Goal: Task Accomplishment & Management: Manage account settings

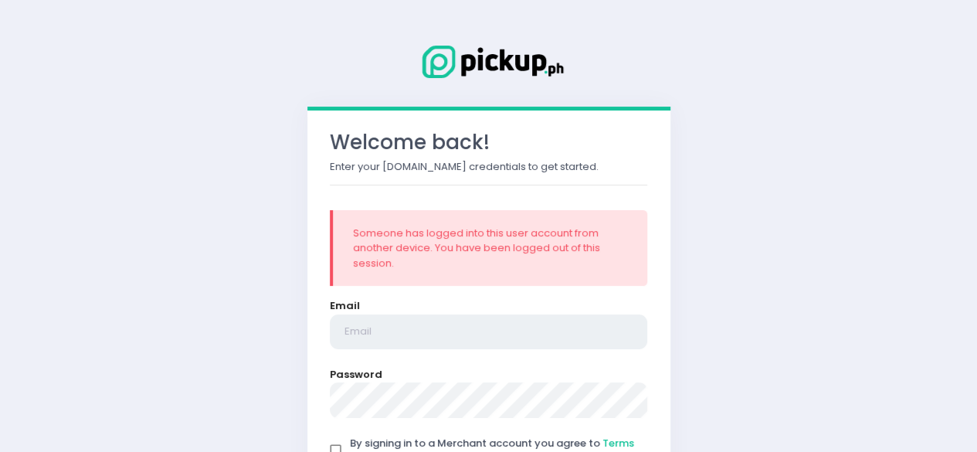
type input "[EMAIL_ADDRESS][DOMAIN_NAME]"
click at [341, 449] on input "By signing in to a Merchant account you agree to Terms and Conditions of the Be…" at bounding box center [335, 450] width 29 height 29
checkbox input "true"
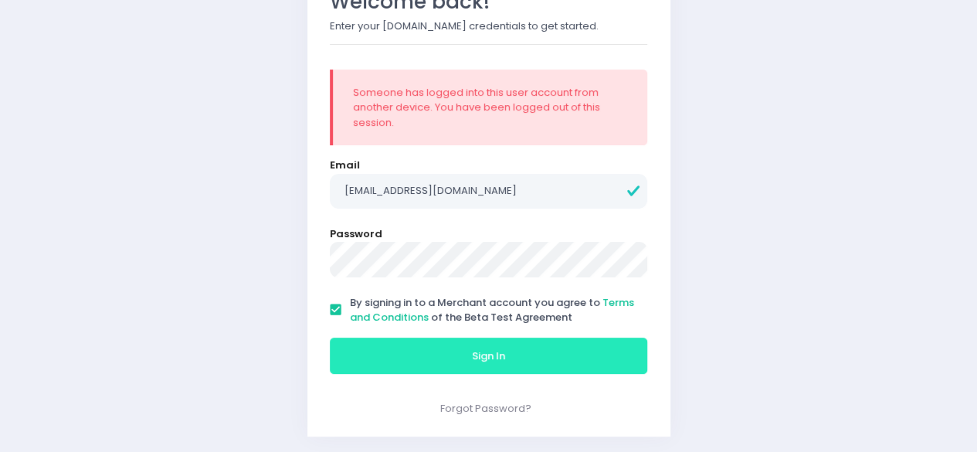
click at [517, 347] on button "Sign In" at bounding box center [489, 355] width 318 height 37
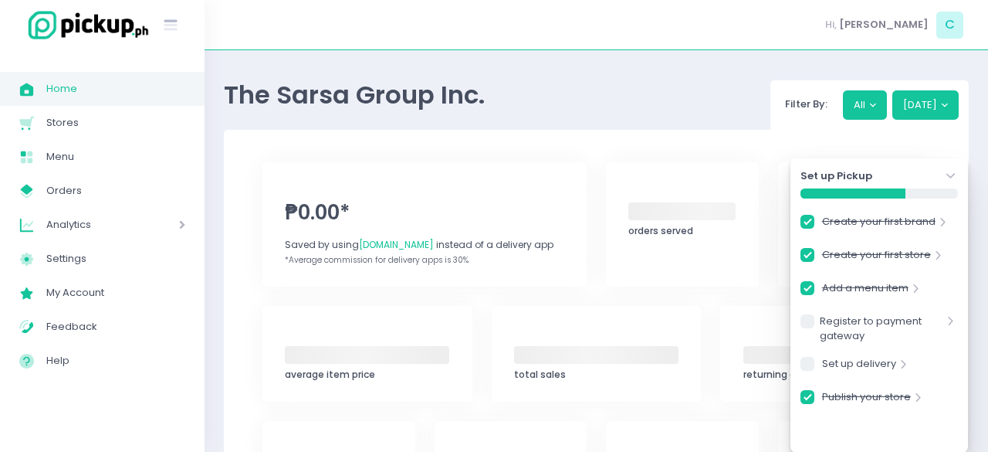
checkbox input "true"
